Goal: Navigation & Orientation: Find specific page/section

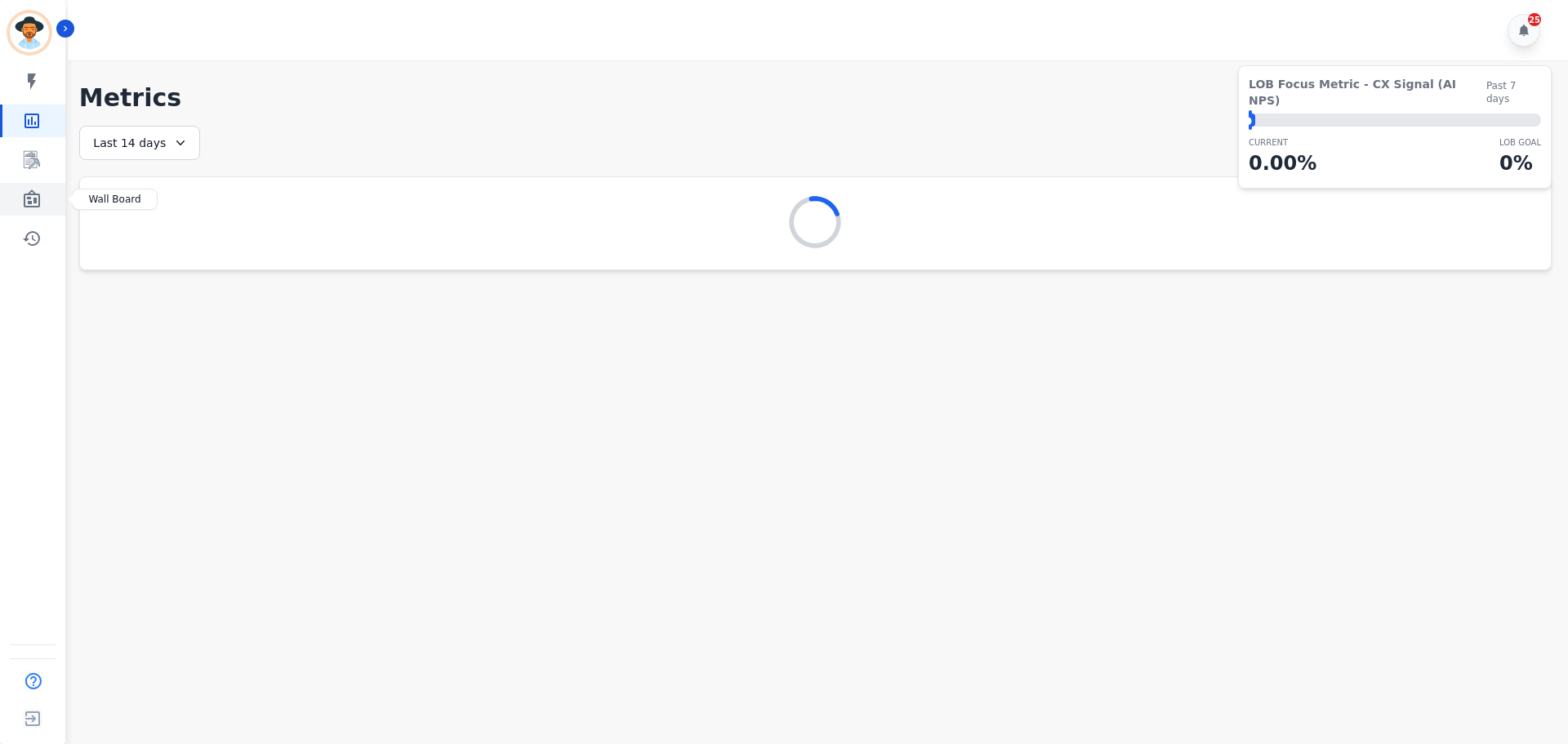
click at [46, 196] on link "Sidebar" at bounding box center [34, 199] width 63 height 33
